Goal: Information Seeking & Learning: Learn about a topic

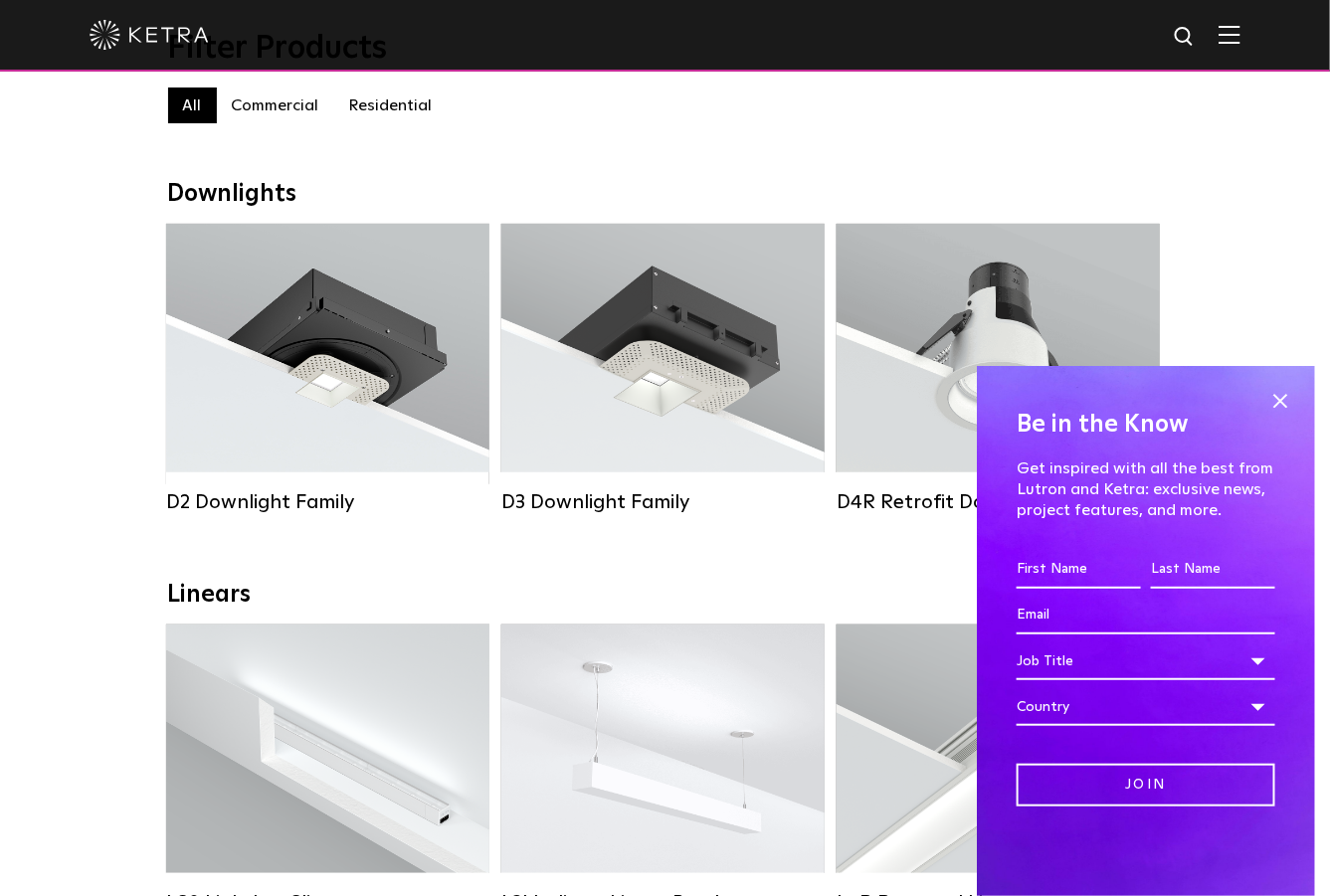
scroll to position [298, 0]
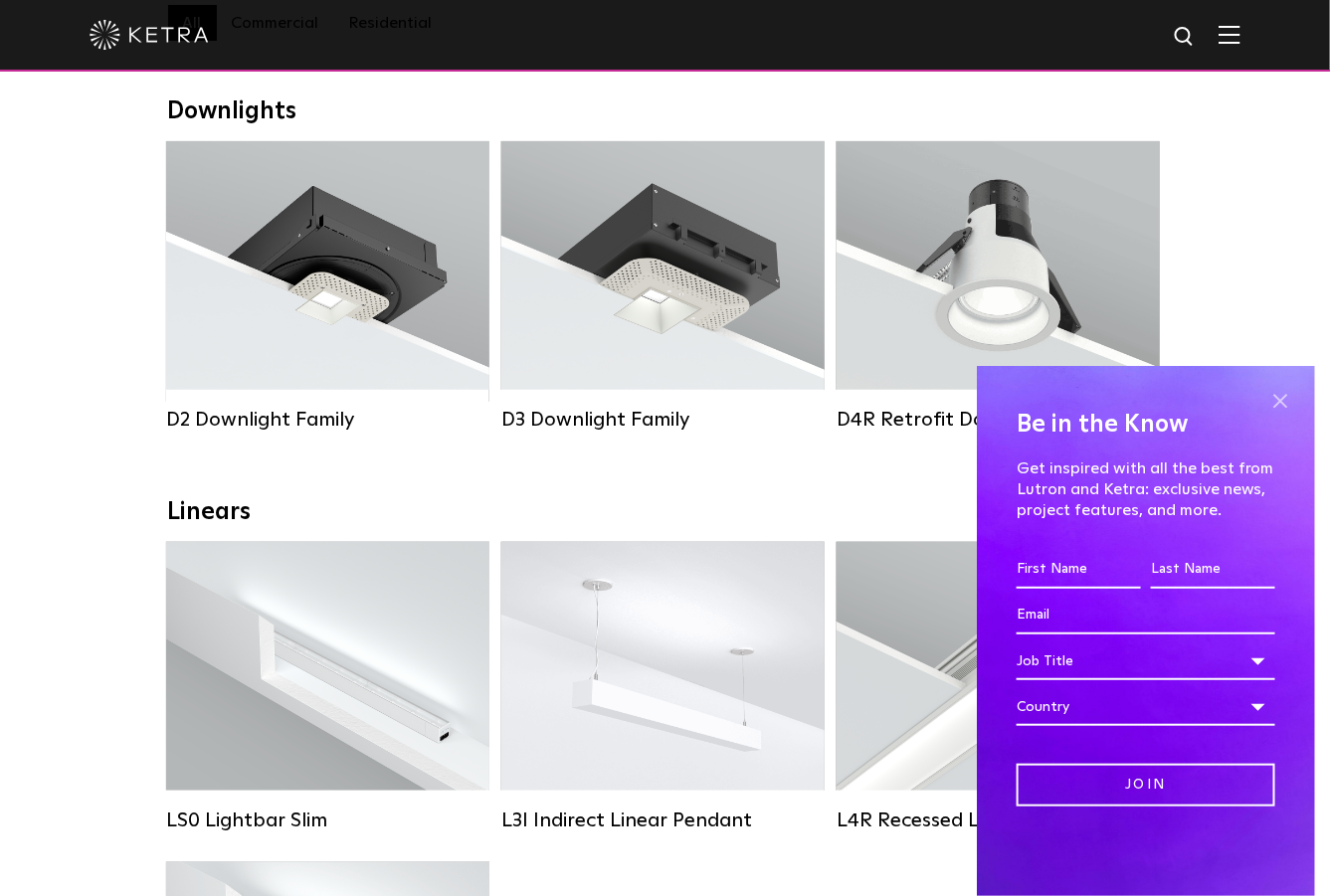
click at [1284, 398] on span at bounding box center [1281, 401] width 30 height 30
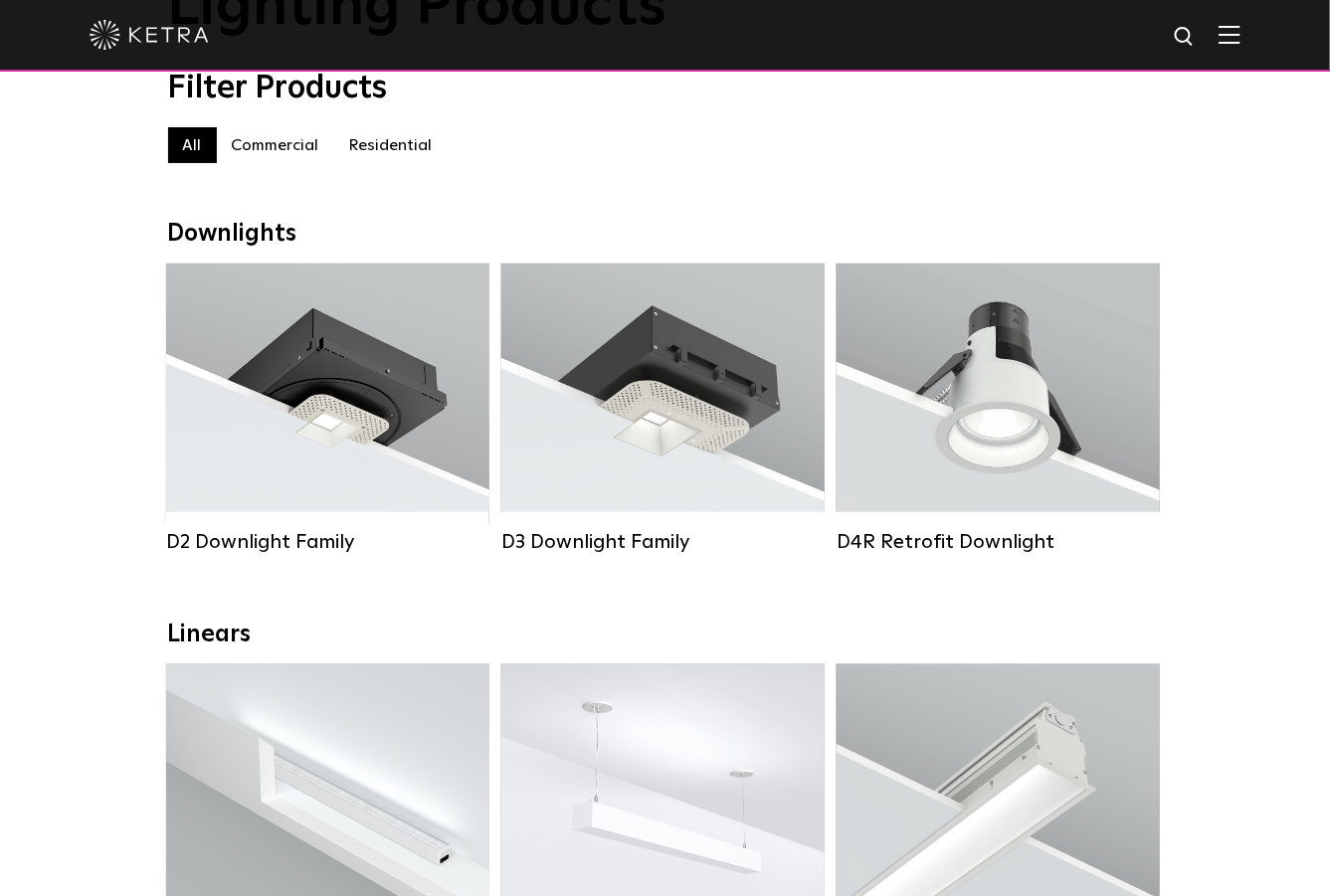
scroll to position [0, 0]
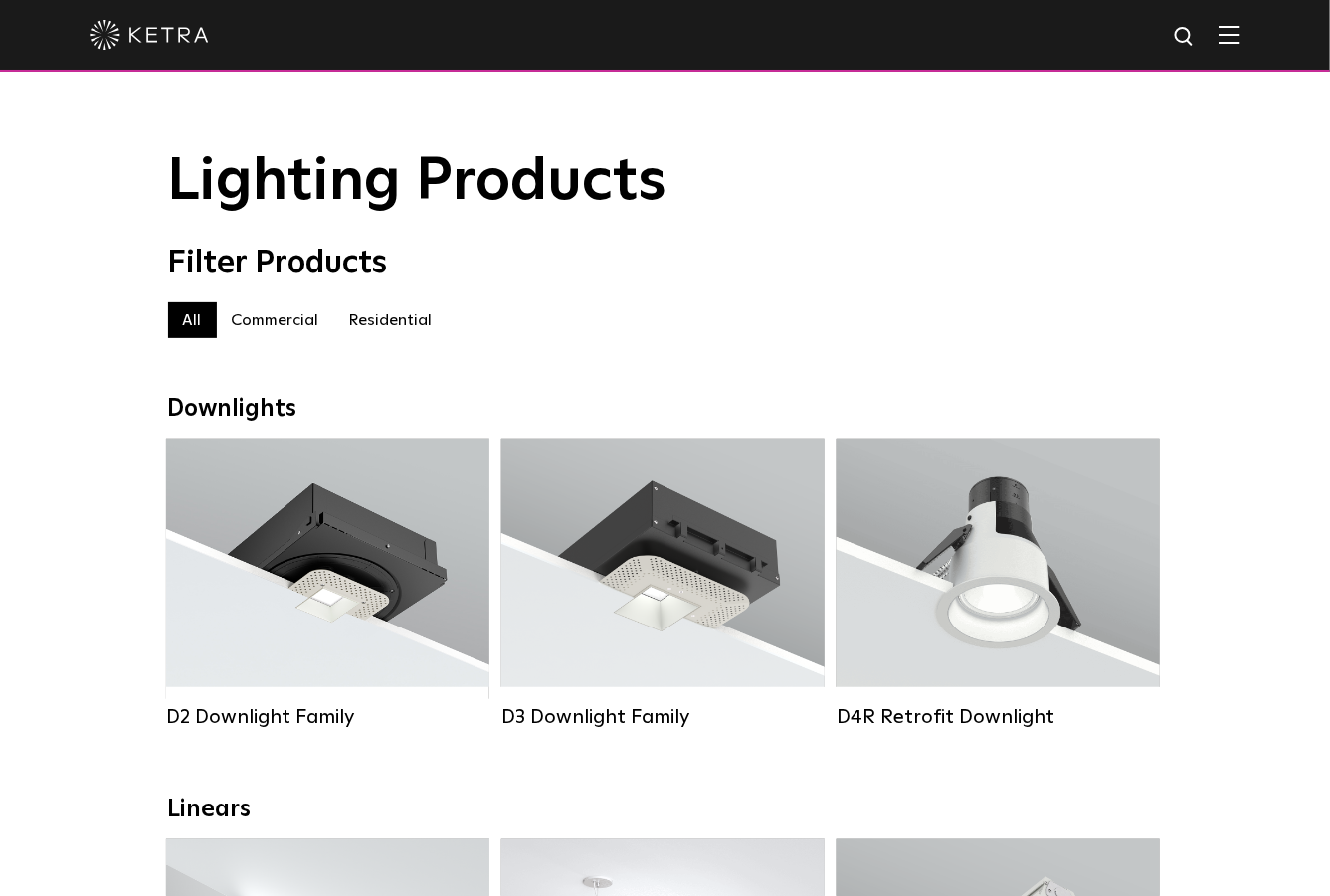
click at [421, 332] on label "Residential" at bounding box center [392, 321] width 114 height 36
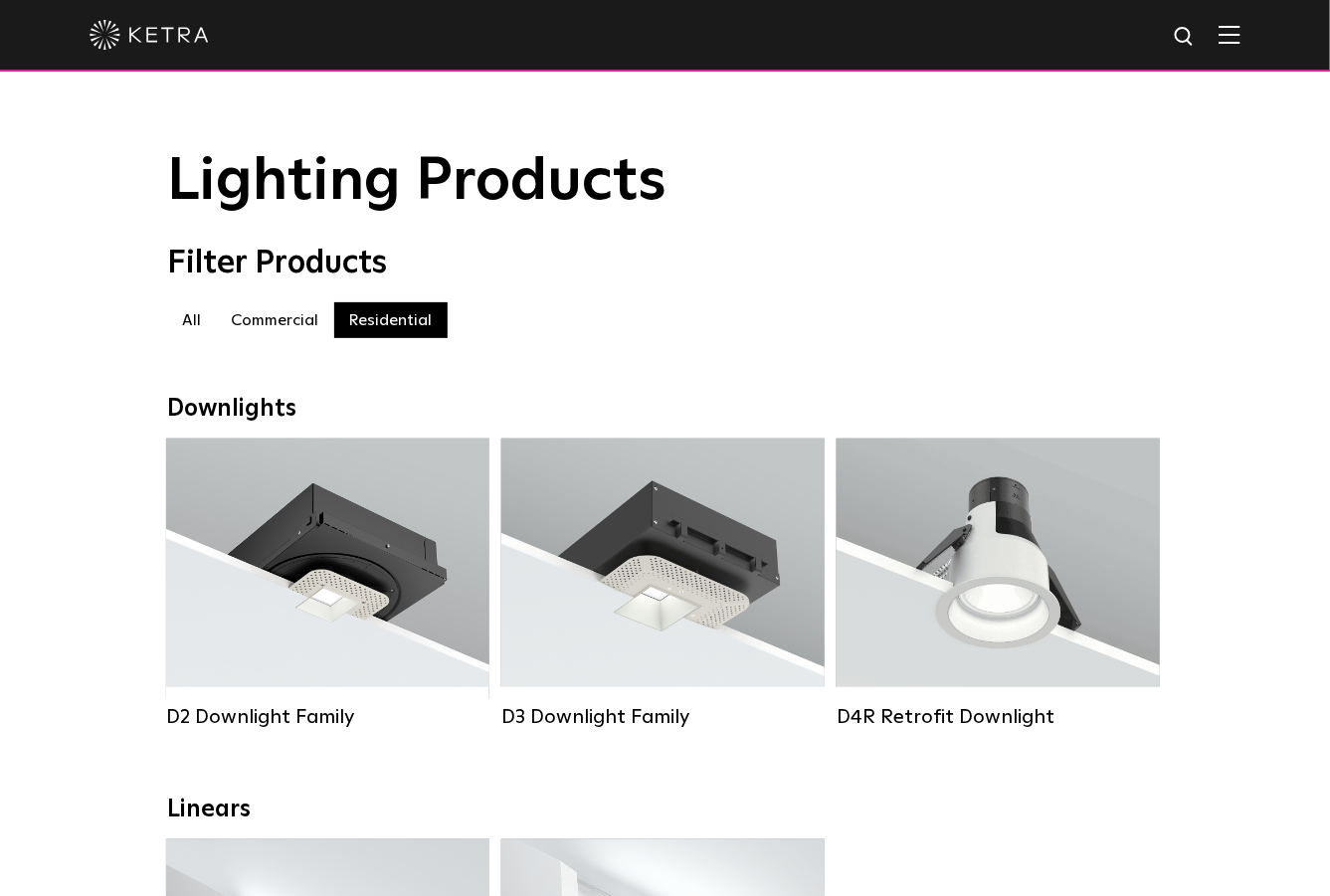
click at [191, 330] on label "All" at bounding box center [192, 321] width 49 height 36
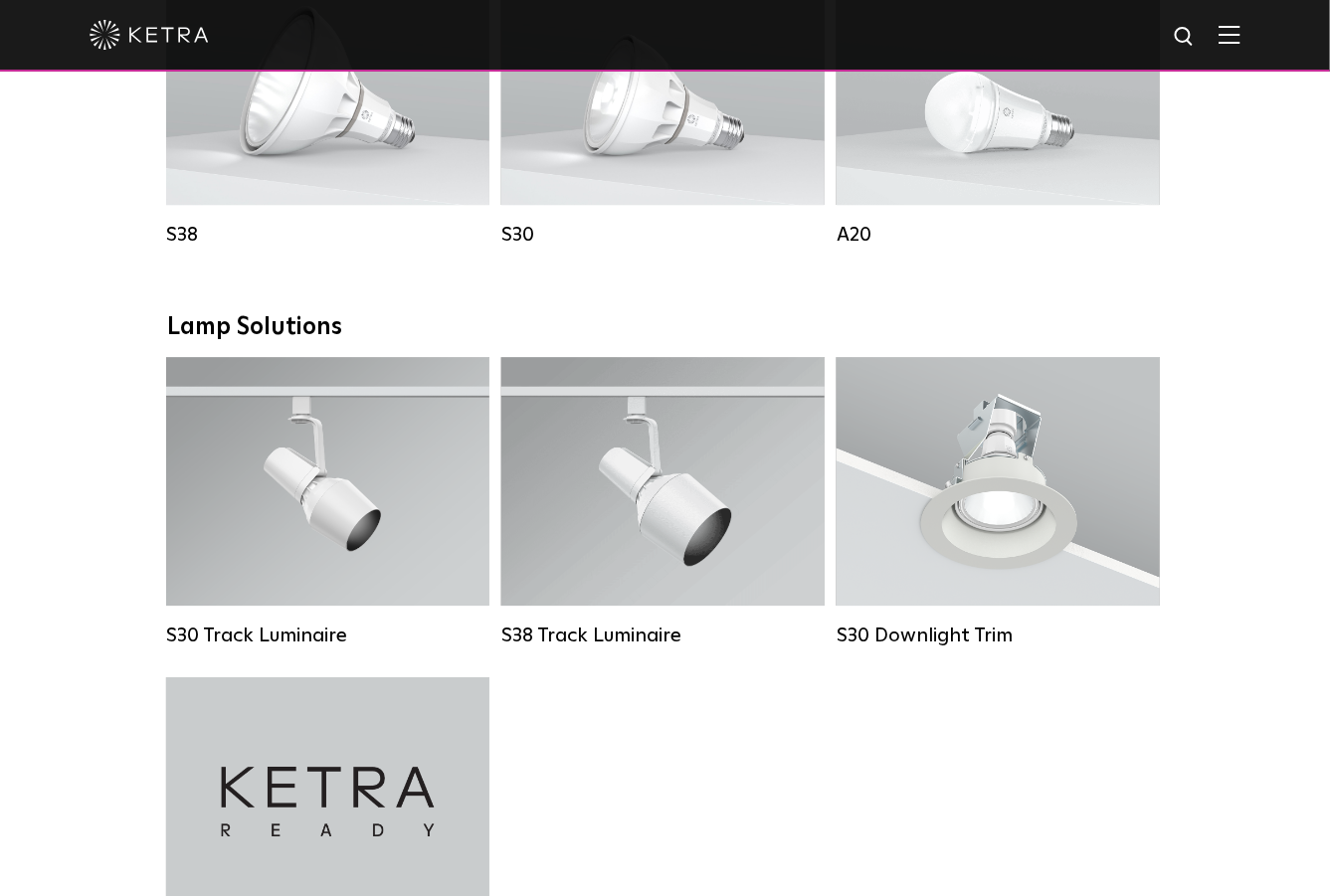
scroll to position [1699, 0]
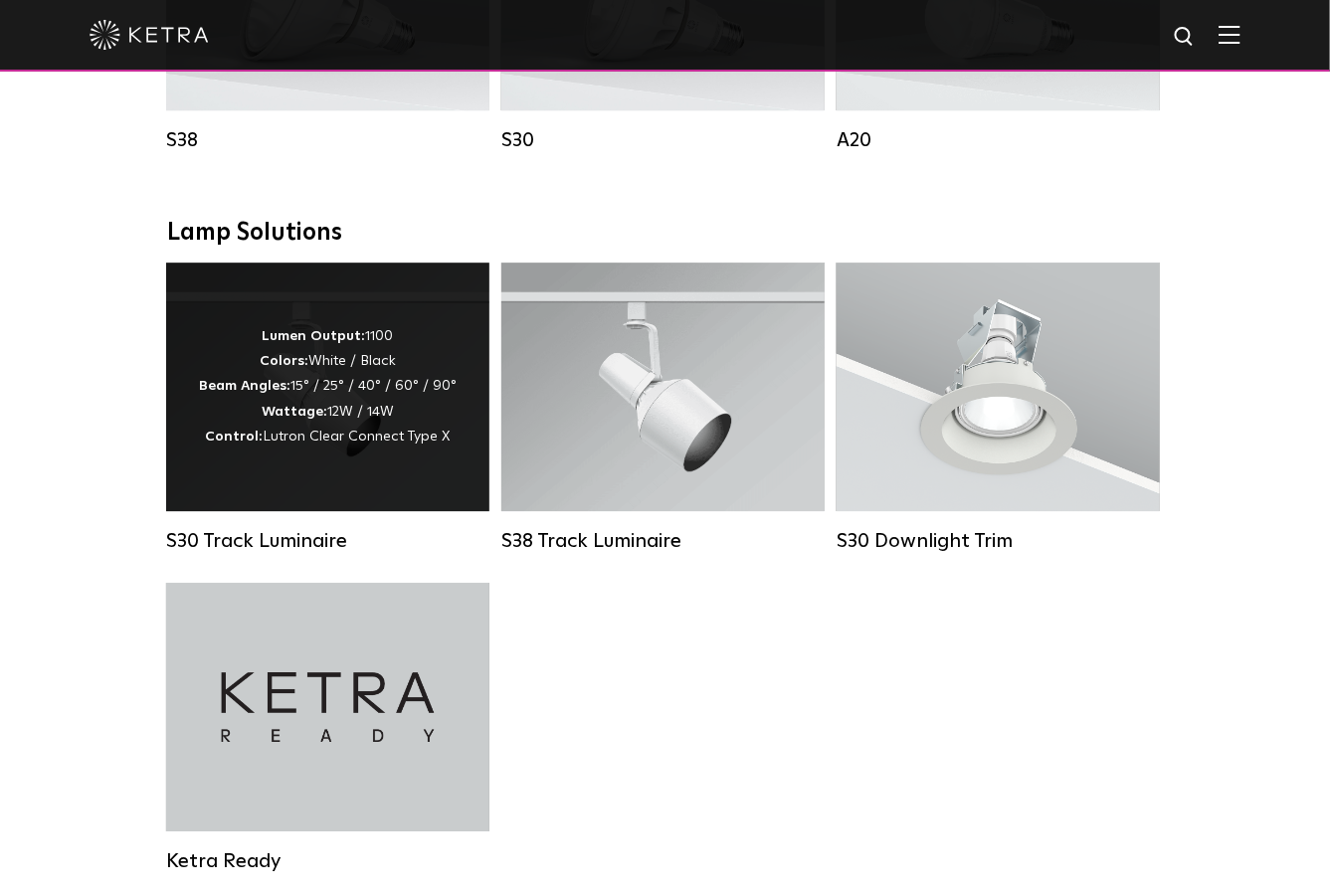
click at [333, 417] on div "Lumen Output: 1100 Colors: White / Black Beam Angles: 15° / 25° / 40° / 60° / 9…" at bounding box center [328, 387] width 258 height 125
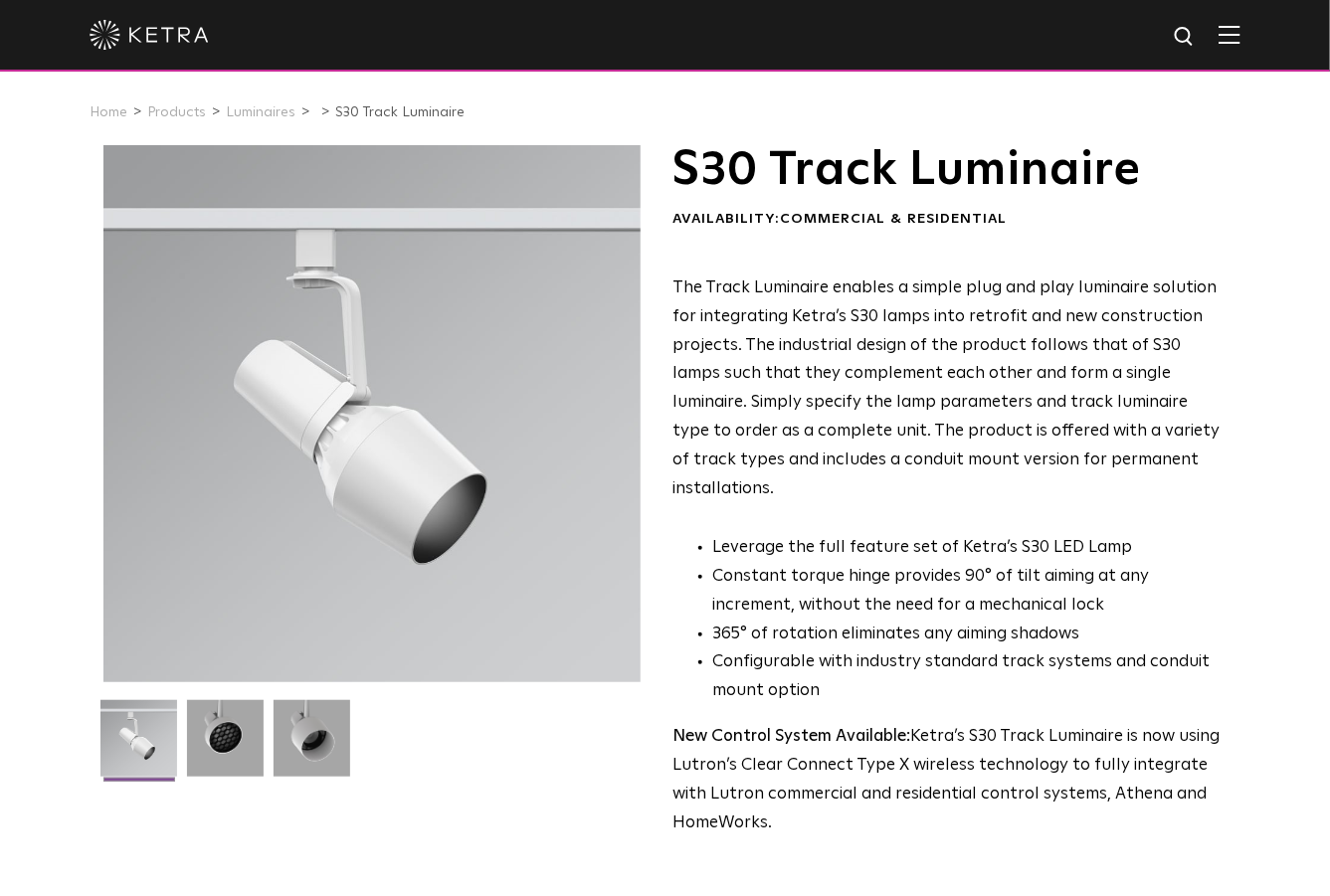
click at [34, 439] on div "S30 Track Luminaire Availability: Commercial & Residential The Track Luminaire …" at bounding box center [665, 600] width 1330 height 911
